Goal: Task Accomplishment & Management: Use online tool/utility

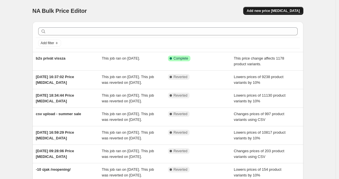
click at [260, 12] on span "Add new price [MEDICAL_DATA]" at bounding box center [273, 11] width 53 height 5
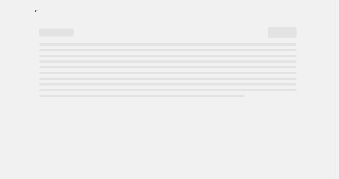
select select "percentage"
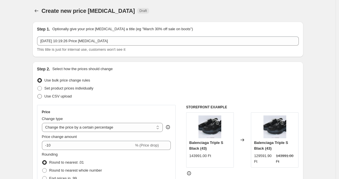
click at [42, 96] on span at bounding box center [39, 96] width 5 height 5
click at [38, 94] on input "Use CSV upload" at bounding box center [37, 94] width 0 height 0
radio input "true"
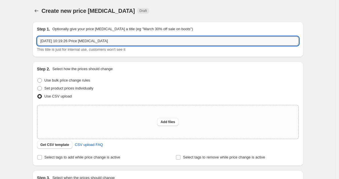
click at [121, 38] on input "[DATE] 10:19:26 Price [MEDICAL_DATA]" at bounding box center [168, 40] width 262 height 9
type input "2"
type input "trending 2025 fall"
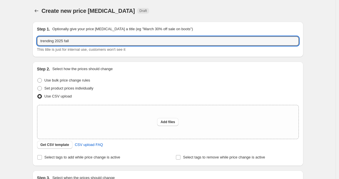
click at [34, 55] on div "Step 1. Optionally give your price [MEDICAL_DATA] a title (eg "March 30% off sa…" at bounding box center [168, 39] width 271 height 35
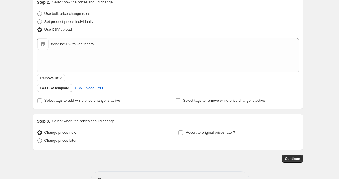
scroll to position [74, 0]
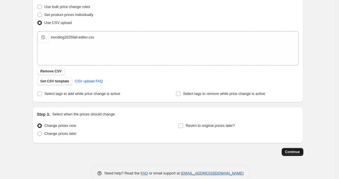
click at [297, 151] on span "Continue" at bounding box center [292, 152] width 15 height 5
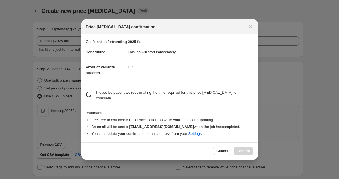
scroll to position [0, 0]
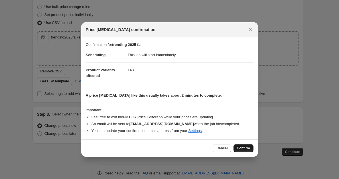
click at [245, 147] on span "Confirm" at bounding box center [243, 148] width 13 height 5
